Goal: Task Accomplishment & Management: Complete application form

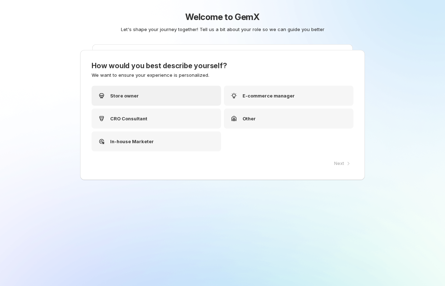
click at [131, 97] on p "Store owner" at bounding box center [124, 95] width 29 height 7
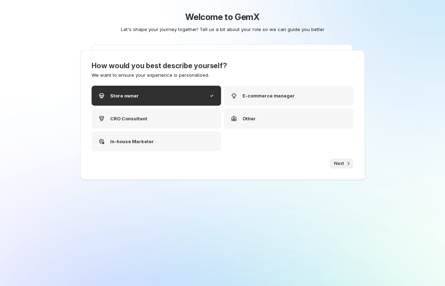
click at [338, 163] on span "Next" at bounding box center [339, 164] width 10 height 6
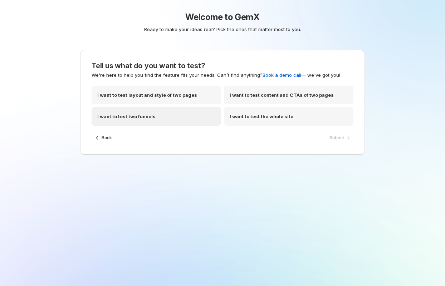
click at [165, 109] on div "I want to test two funnels" at bounding box center [156, 116] width 129 height 19
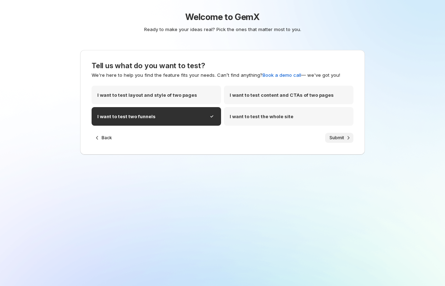
click at [337, 134] on button "Submit" at bounding box center [339, 138] width 28 height 10
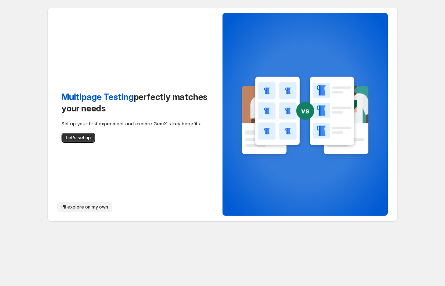
click at [73, 209] on span "I'll explore on my own" at bounding box center [84, 207] width 46 height 6
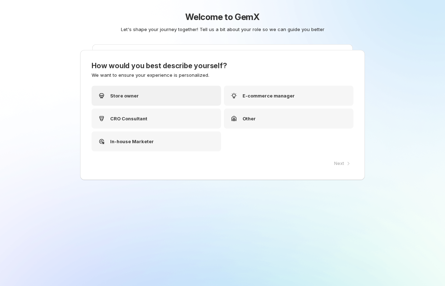
click at [147, 97] on div "Store owner" at bounding box center [156, 96] width 129 height 20
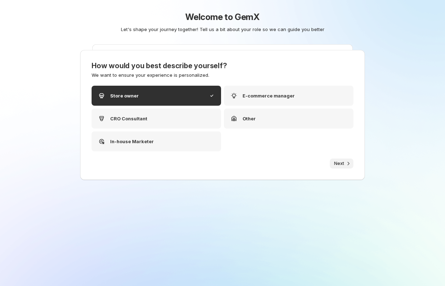
click at [342, 165] on span "Next" at bounding box center [339, 164] width 10 height 6
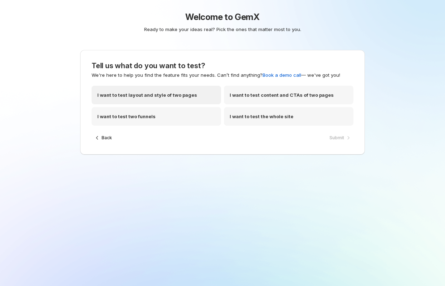
click at [143, 96] on p "I want to test layout and style of two pages" at bounding box center [147, 95] width 100 height 7
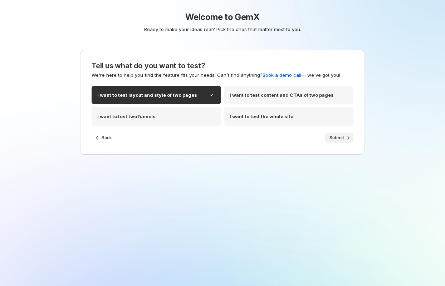
click at [345, 139] on icon "button" at bounding box center [348, 137] width 7 height 7
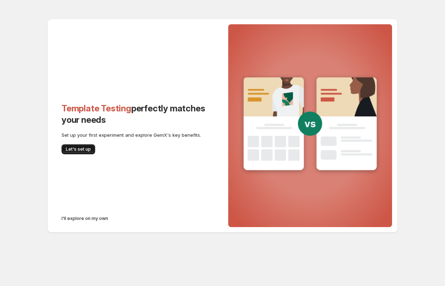
click at [83, 151] on span "Let's set up" at bounding box center [78, 150] width 25 height 6
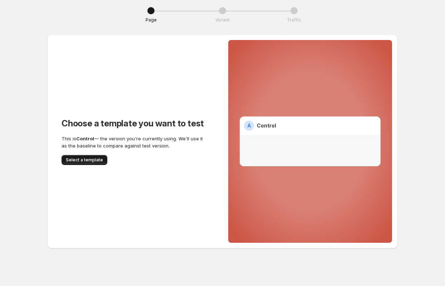
click at [84, 162] on span "Select a template" at bounding box center [84, 160] width 37 height 6
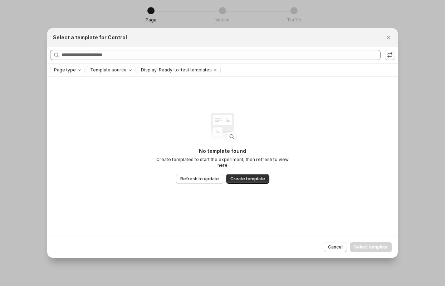
click at [384, 36] on div "Refresh to update" at bounding box center [390, 42] width 49 height 16
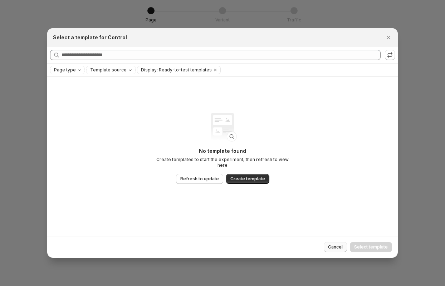
click at [334, 244] on button "Cancel" at bounding box center [335, 247] width 23 height 10
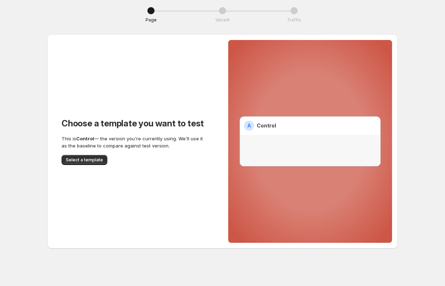
scroll to position [1, 0]
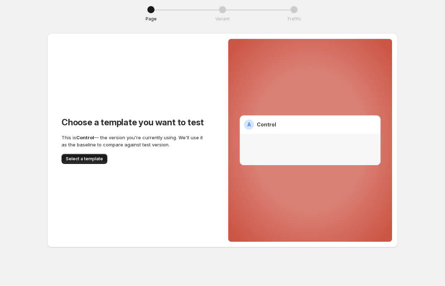
click at [84, 159] on span "Select a template" at bounding box center [84, 159] width 37 height 6
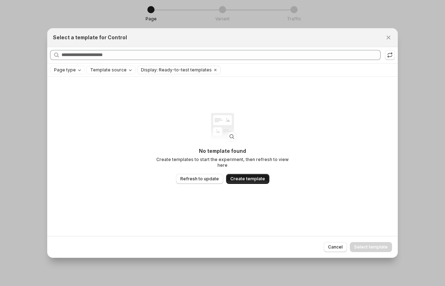
click at [239, 176] on span "Create template" at bounding box center [247, 179] width 35 height 6
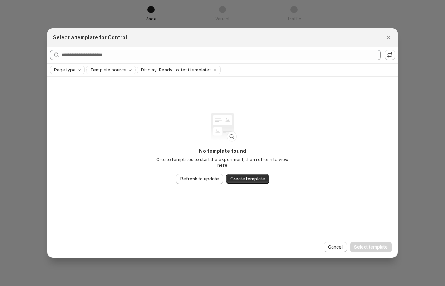
click at [68, 70] on span "Page type" at bounding box center [65, 70] width 22 height 6
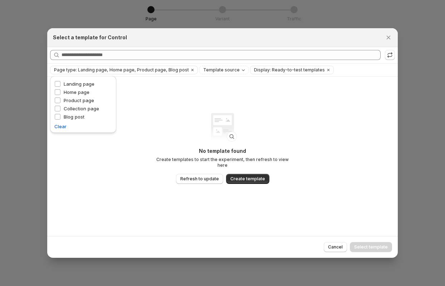
click at [58, 104] on div "Product page" at bounding box center [83, 101] width 58 height 8
click at [56, 113] on div "Collection page" at bounding box center [83, 109] width 58 height 8
click at [86, 176] on div "No template found Create templates to start the experiment, then refresh to vie…" at bounding box center [222, 157] width 350 height 160
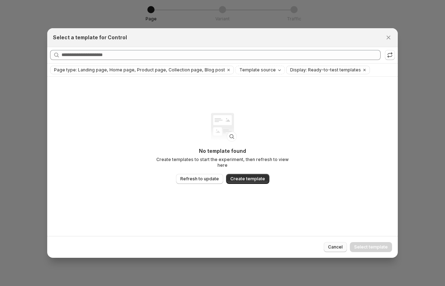
click at [334, 246] on span "Cancel" at bounding box center [335, 248] width 15 height 6
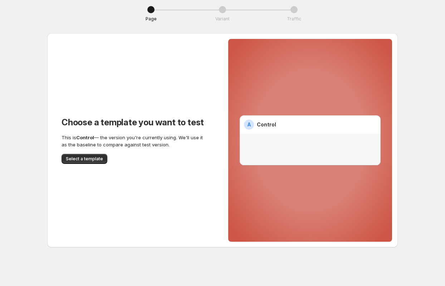
click at [145, 25] on div "Page Variant Traffic Choose a template you want to test This is Control — the v…" at bounding box center [222, 127] width 350 height 242
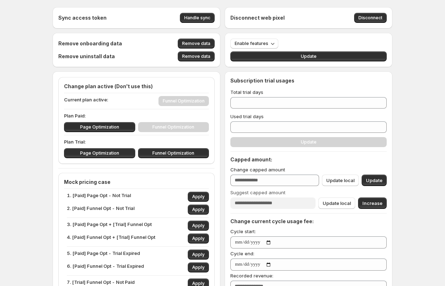
scroll to position [4, 0]
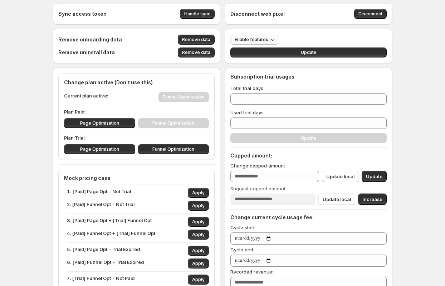
click at [256, 37] on span "Enable features" at bounding box center [252, 40] width 34 height 6
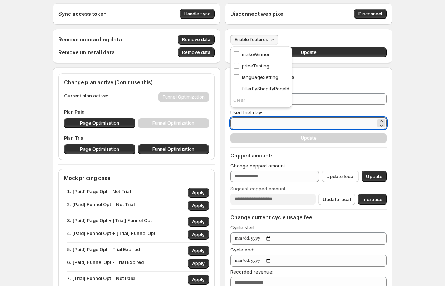
click at [268, 124] on input "*" at bounding box center [303, 123] width 146 height 11
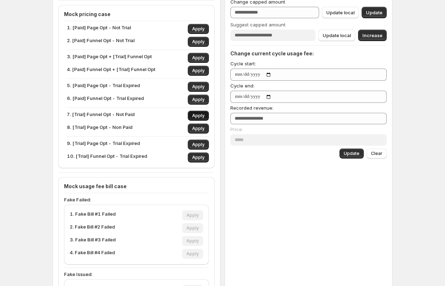
scroll to position [166, 0]
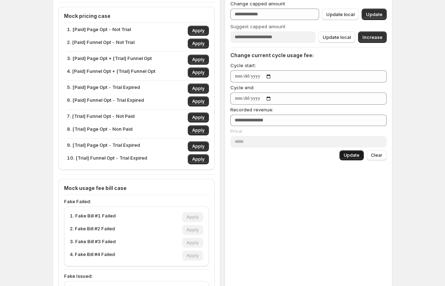
click at [351, 154] on span "Update" at bounding box center [352, 156] width 16 height 6
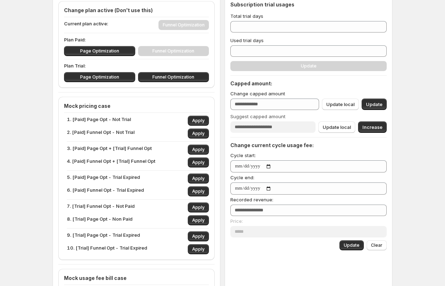
scroll to position [0, 0]
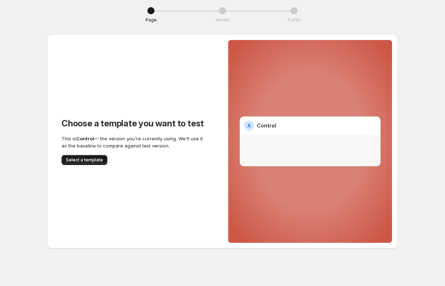
click at [85, 162] on span "Select a template" at bounding box center [84, 160] width 37 height 6
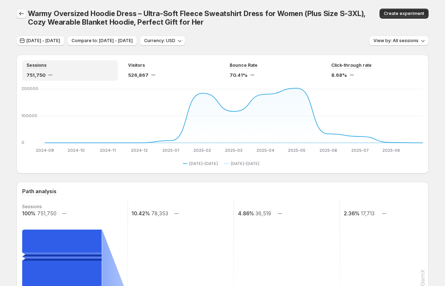
click at [18, 17] on icon "button" at bounding box center [21, 13] width 7 height 7
